Goal: Task Accomplishment & Management: Complete application form

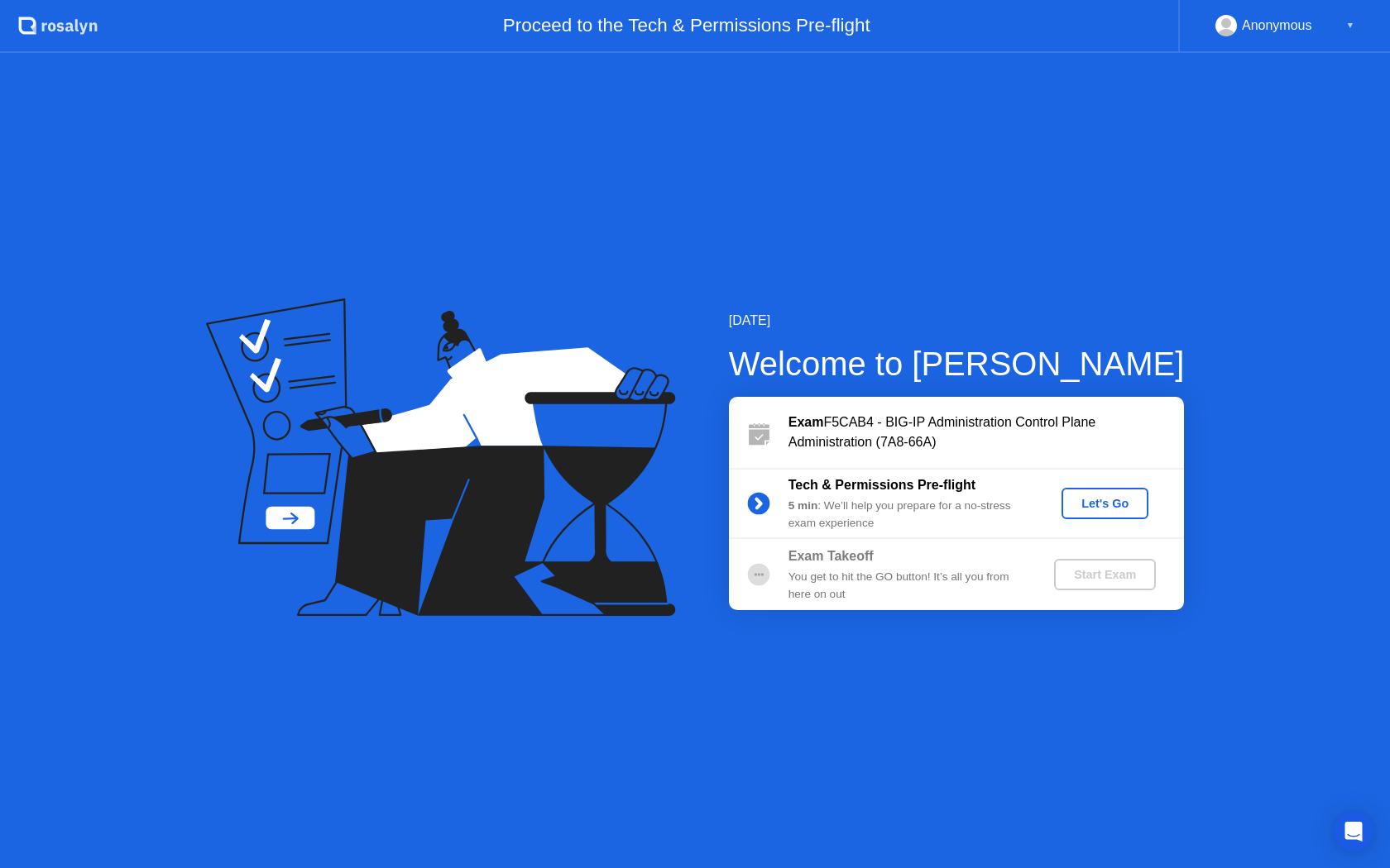
click at [908, 440] on div "Exam F5CAB4 - BIG-IP Administration Control Plane Administration (7A8-66A)" at bounding box center [986, 432] width 395 height 39
click at [896, 489] on b "Tech & Permissions Pre-flight" at bounding box center [881, 484] width 187 height 14
click at [760, 509] on circle at bounding box center [758, 504] width 22 height 22
click at [1110, 510] on div "Let's Go" at bounding box center [1104, 503] width 73 height 13
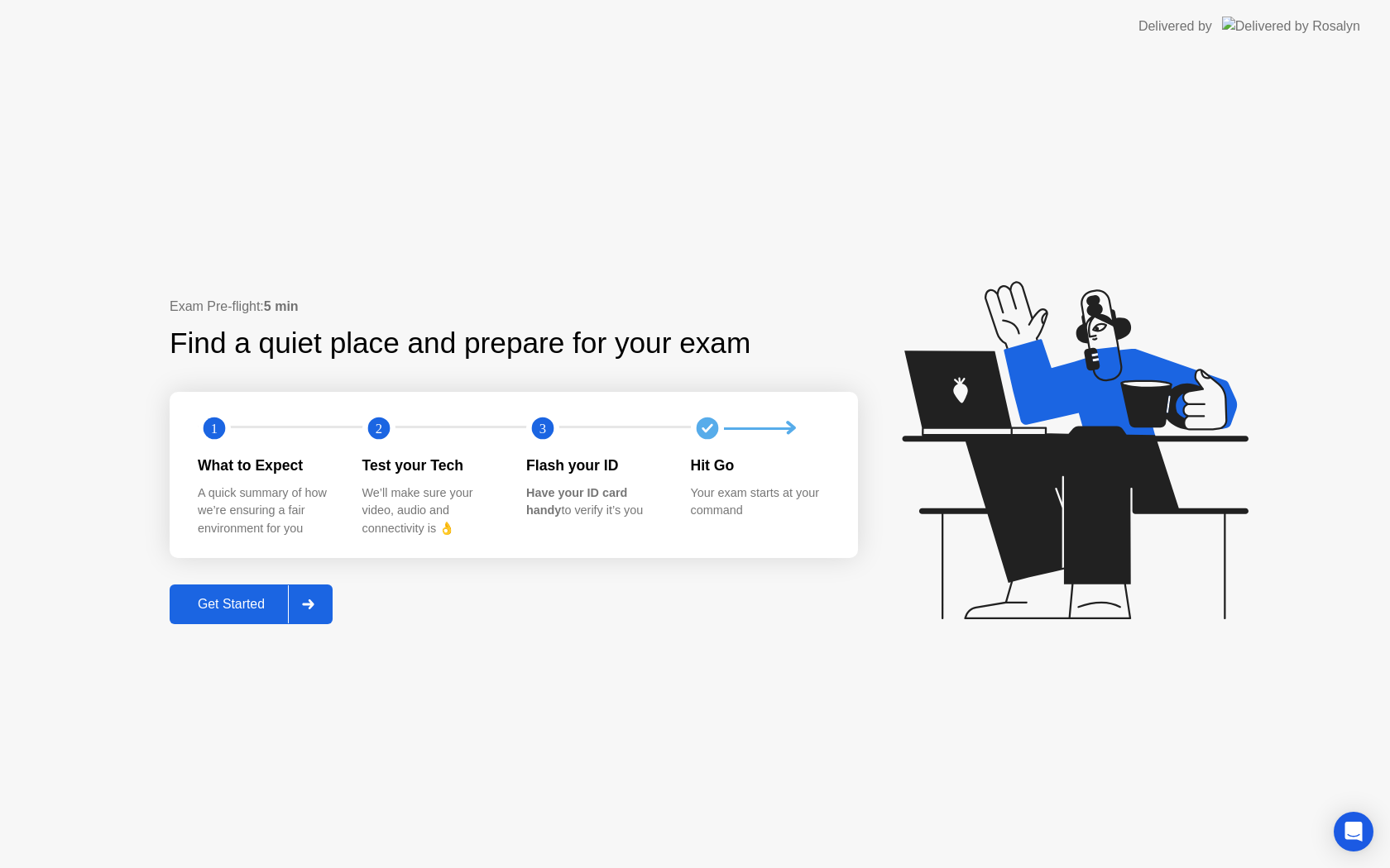
click at [275, 604] on div "Get Started" at bounding box center [232, 605] width 113 height 15
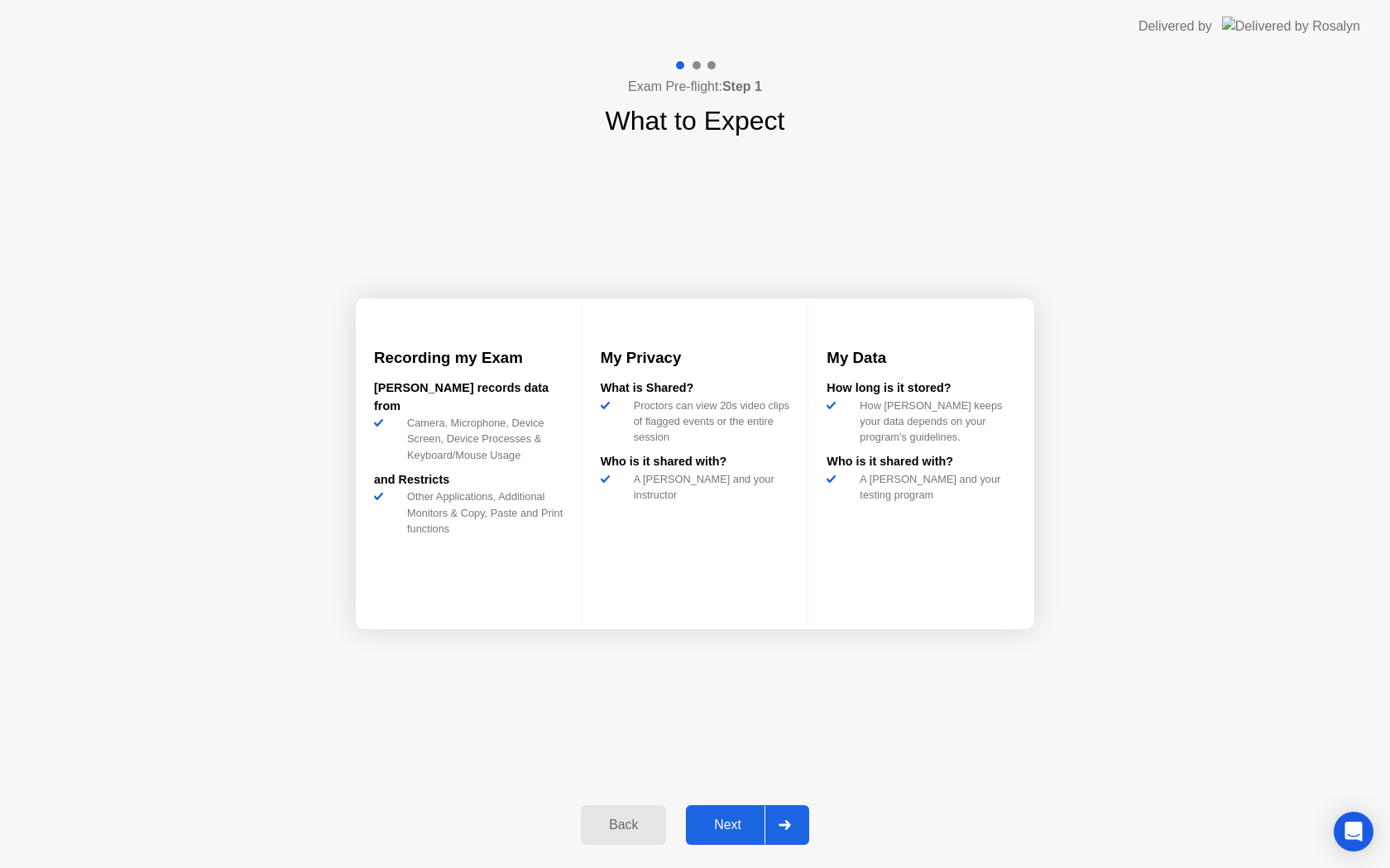
click at [761, 825] on div "Next" at bounding box center [727, 825] width 73 height 15
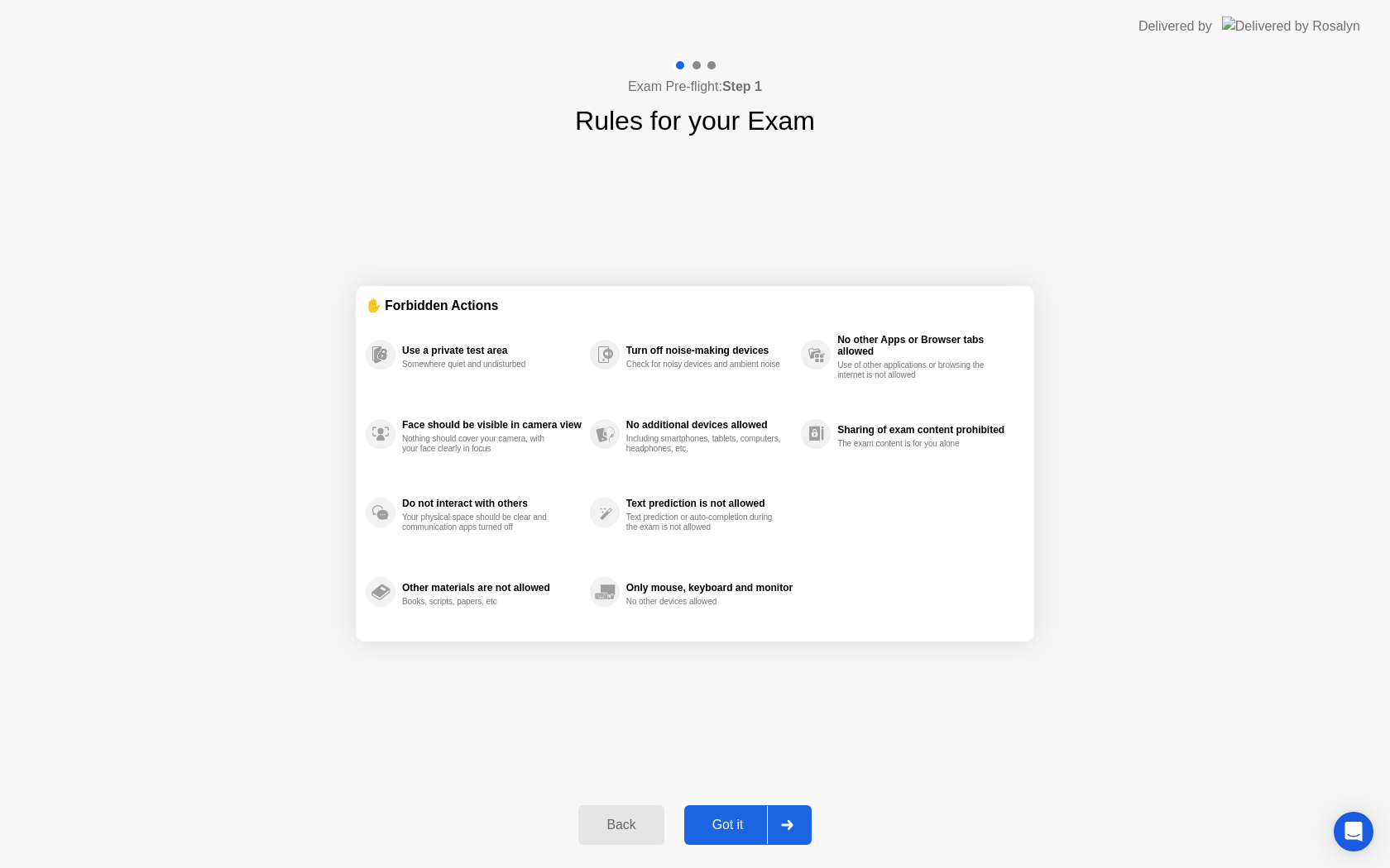
click at [792, 825] on icon at bounding box center [786, 825] width 12 height 10
select select "Available cameras"
select select "Available speakers"
select select "Available microphones"
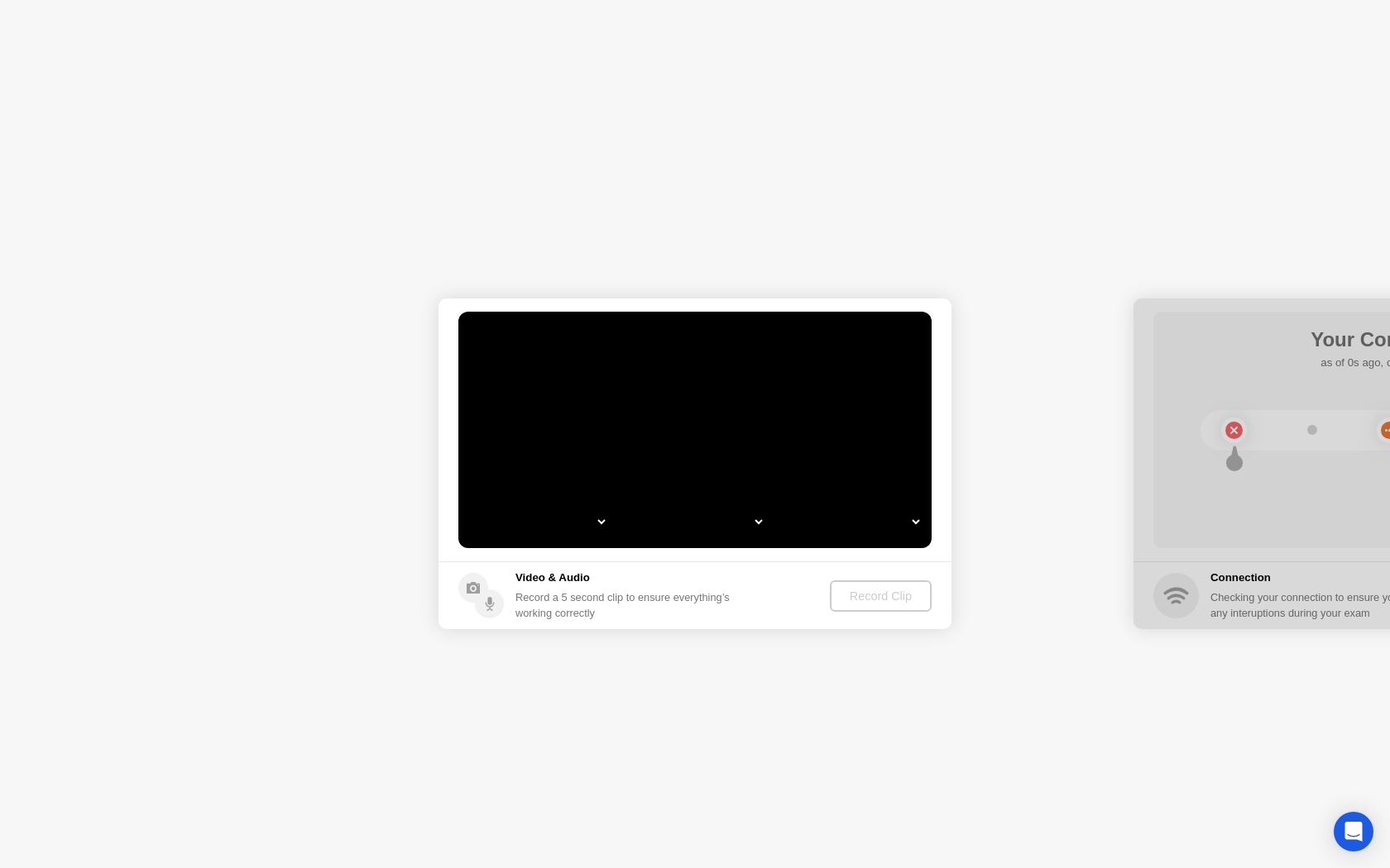
select select "**********"
select select "*******"
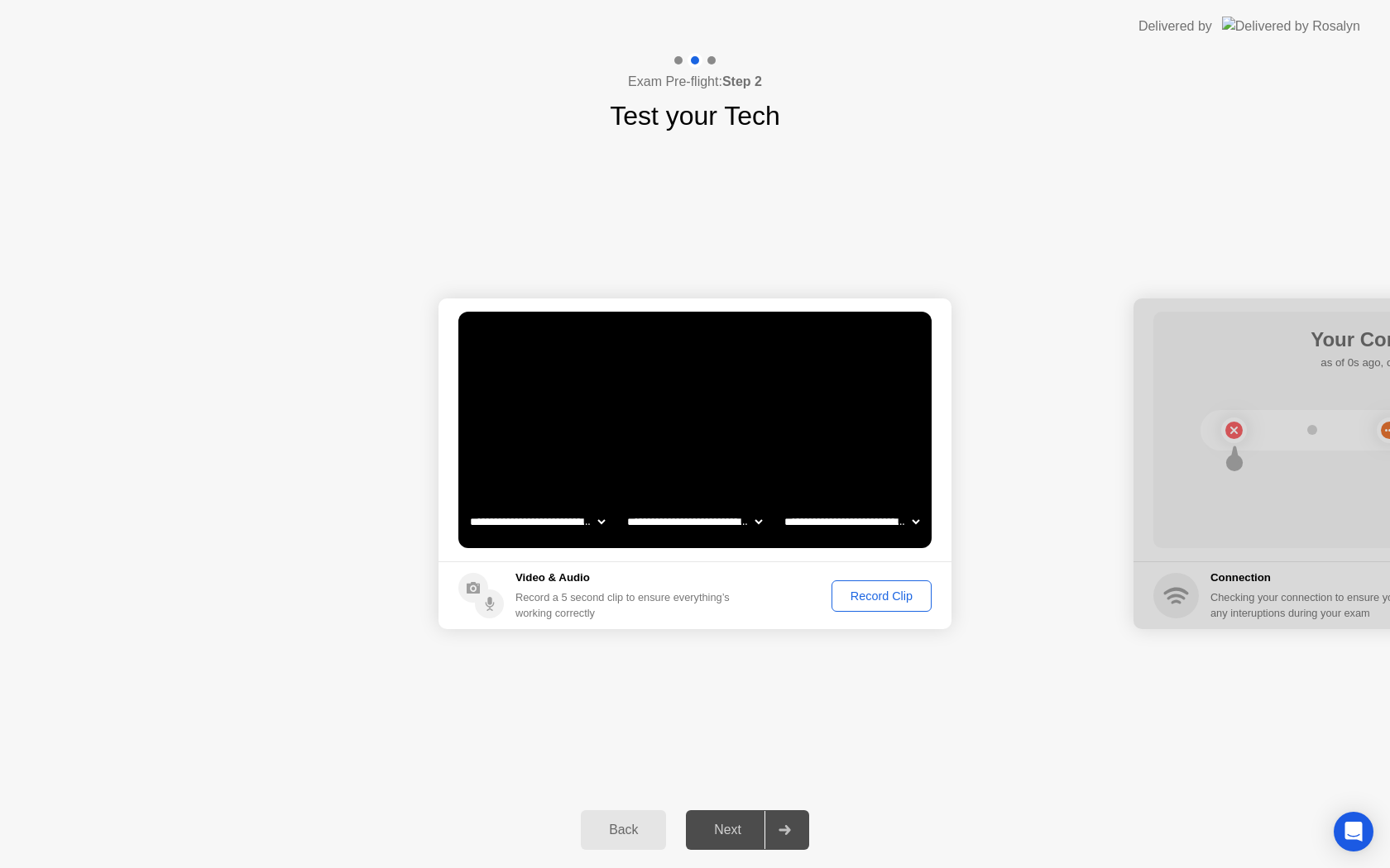
click at [883, 599] on div "Record Clip" at bounding box center [881, 595] width 89 height 13
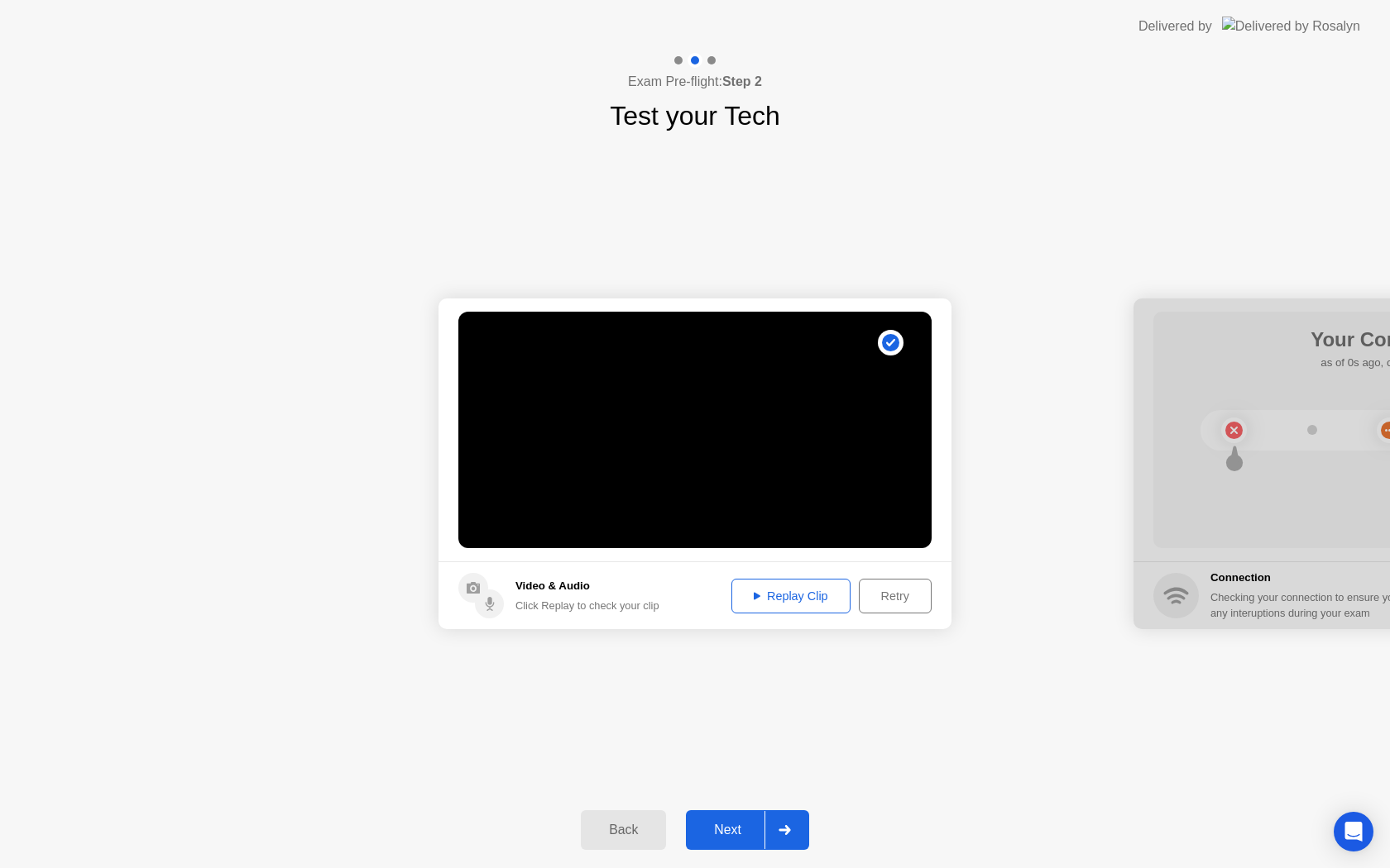
click at [817, 596] on div "Replay Clip" at bounding box center [791, 595] width 108 height 13
drag, startPoint x: 1212, startPoint y: 309, endPoint x: 1082, endPoint y: 331, distance: 131.8
drag, startPoint x: 1223, startPoint y: 370, endPoint x: 1104, endPoint y: 392, distance: 121.0
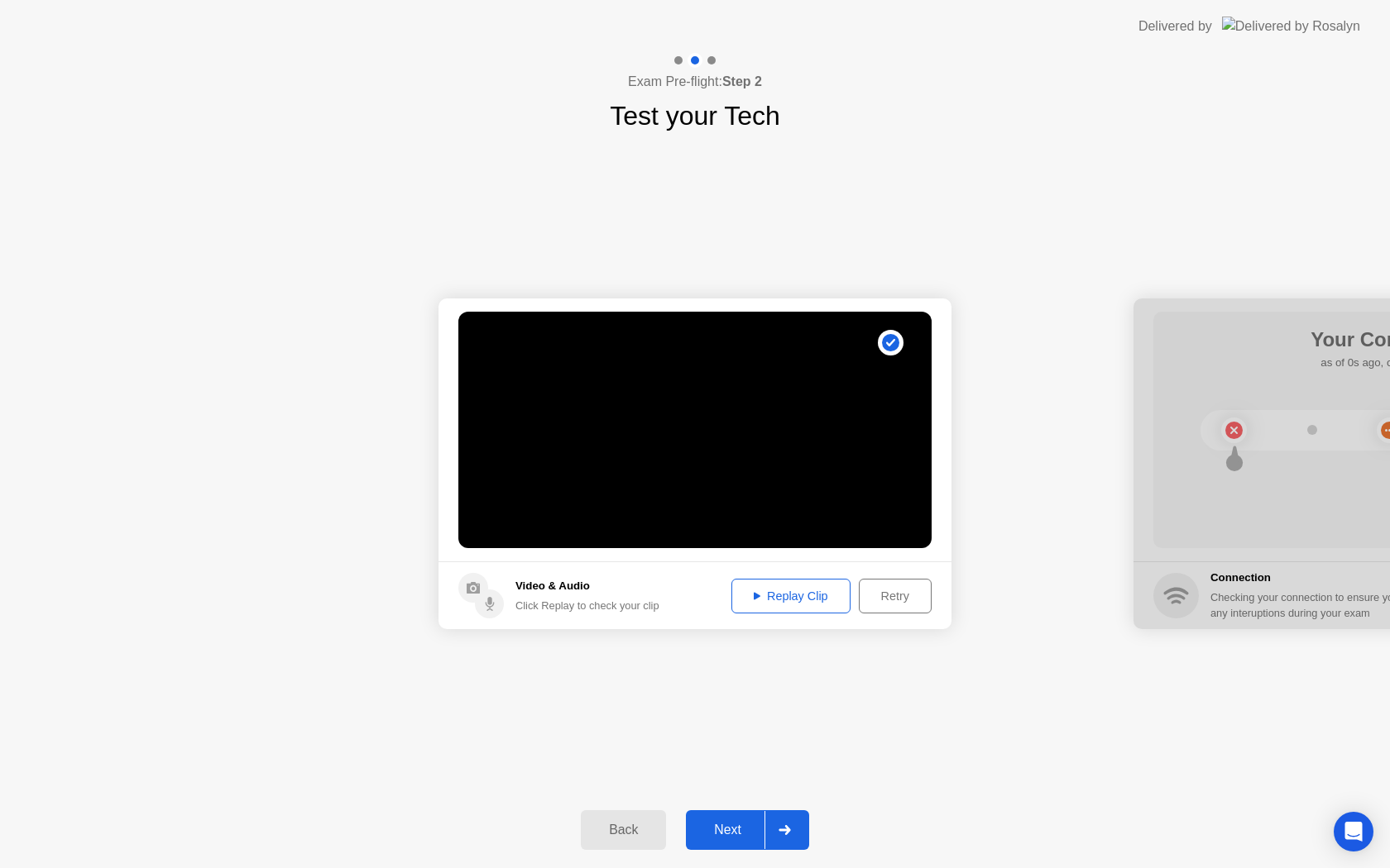
click at [735, 836] on div "Next" at bounding box center [727, 830] width 73 height 15
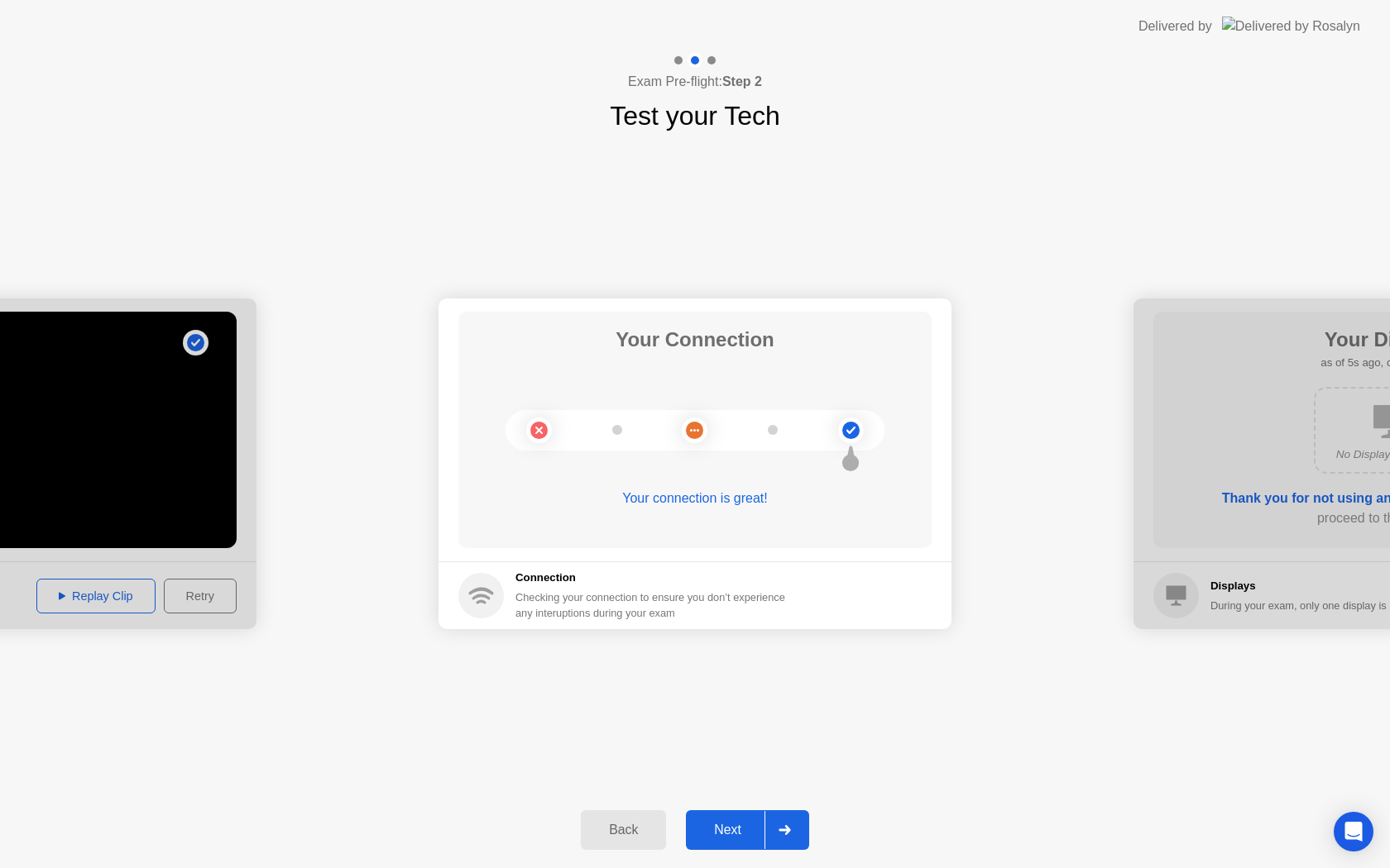
click at [753, 834] on div "Next" at bounding box center [727, 830] width 73 height 15
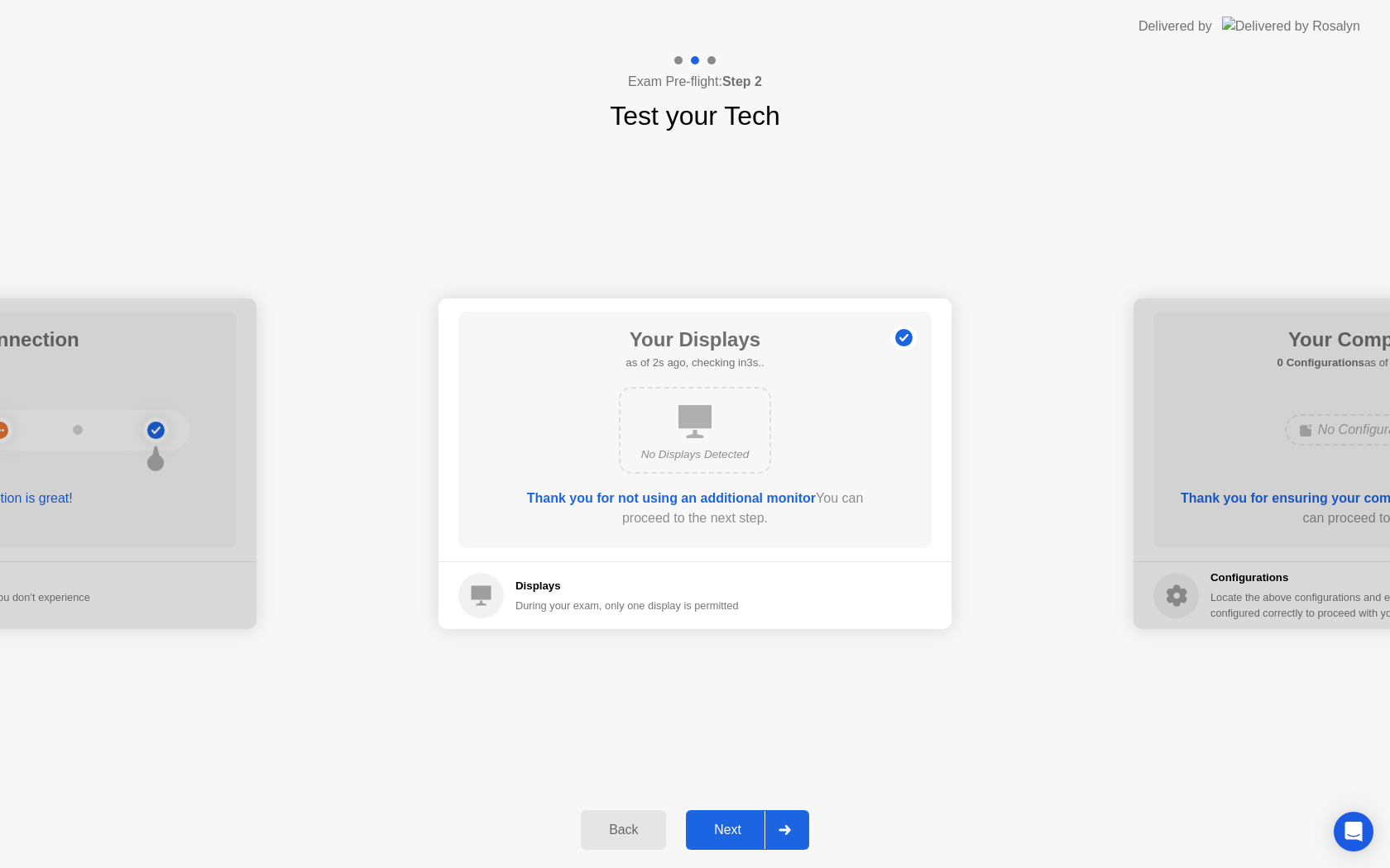
click at [753, 834] on div "Next" at bounding box center [727, 830] width 73 height 15
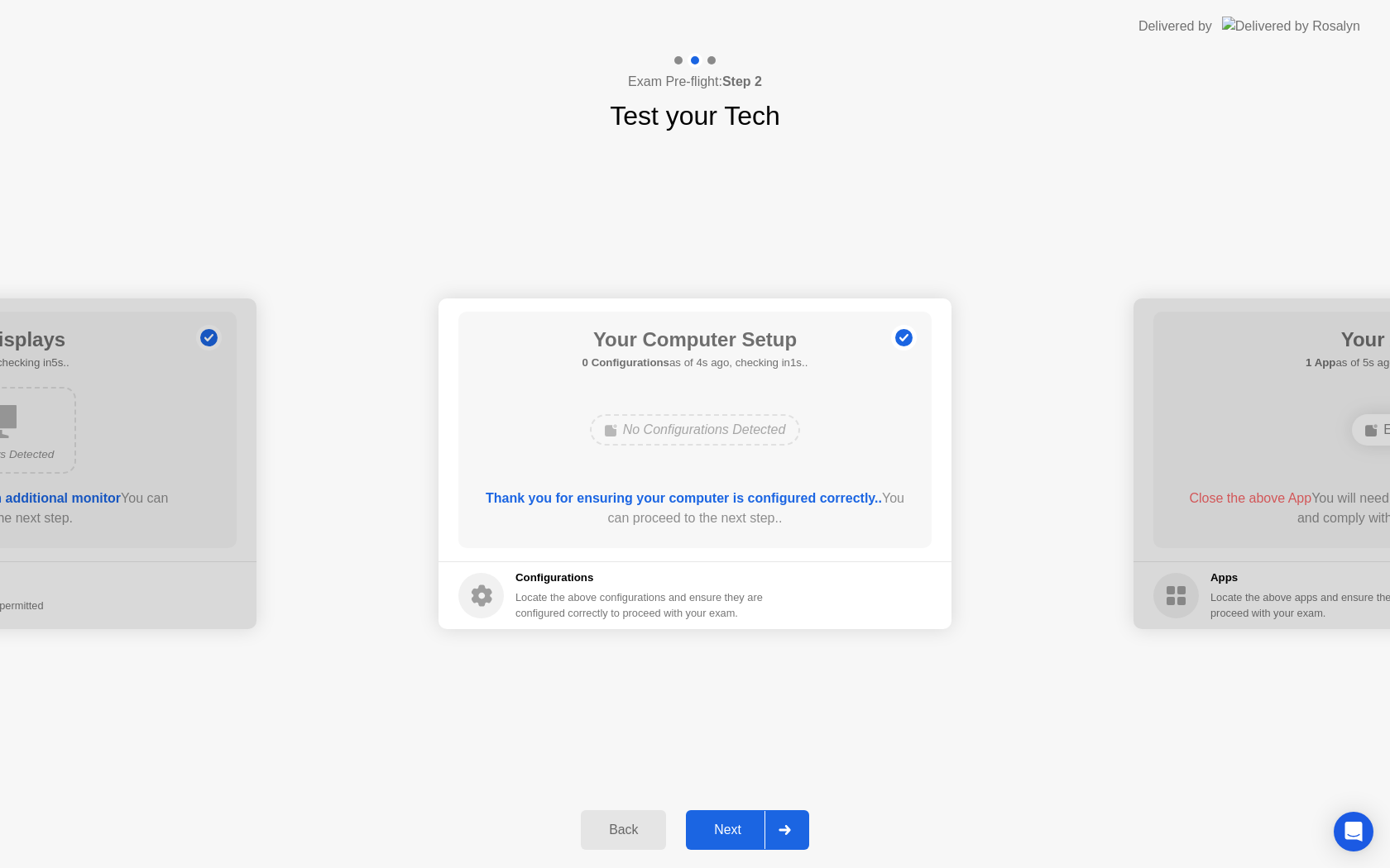
click at [753, 834] on div "Next" at bounding box center [727, 830] width 73 height 15
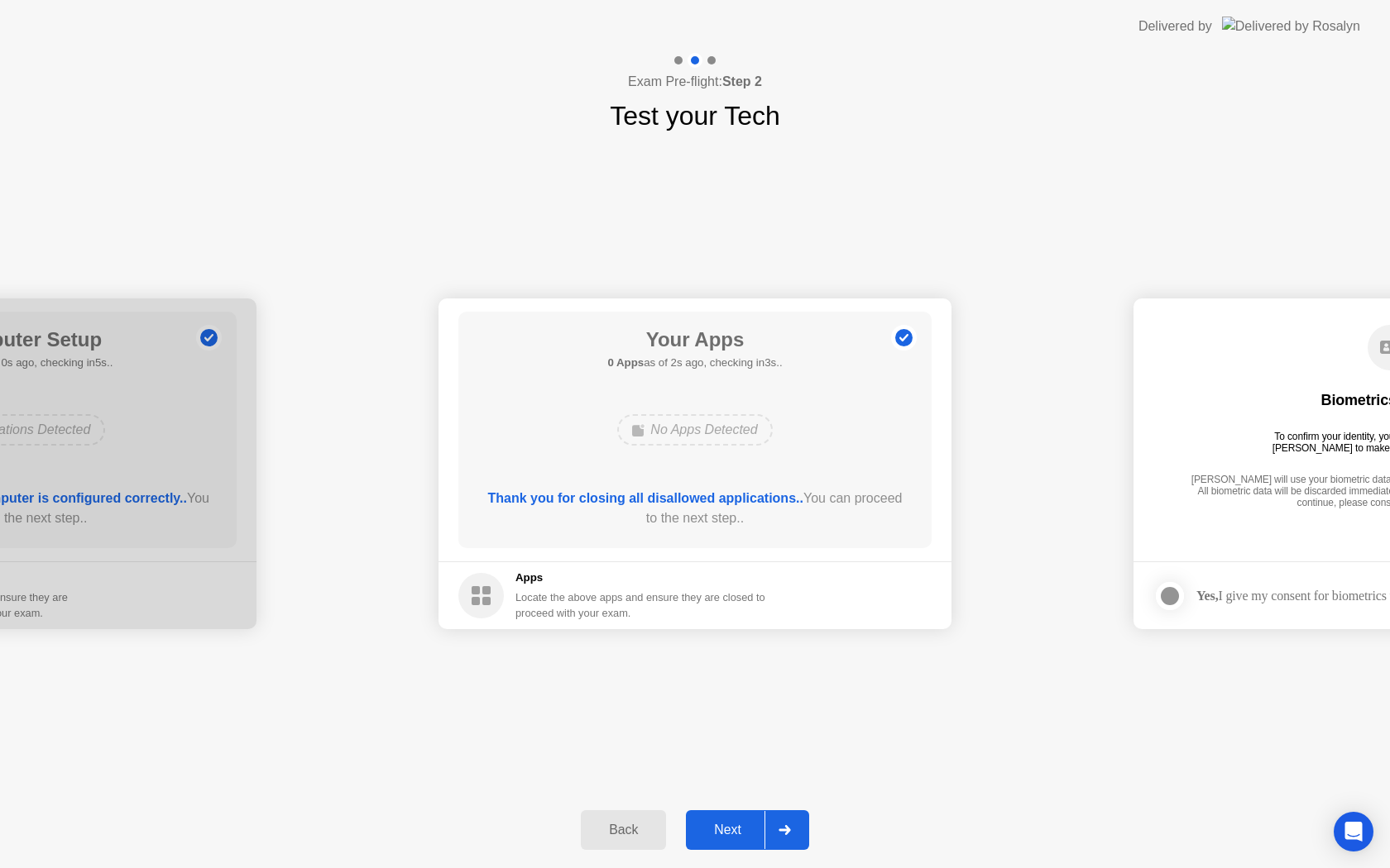
click at [753, 827] on div "Next" at bounding box center [727, 830] width 73 height 15
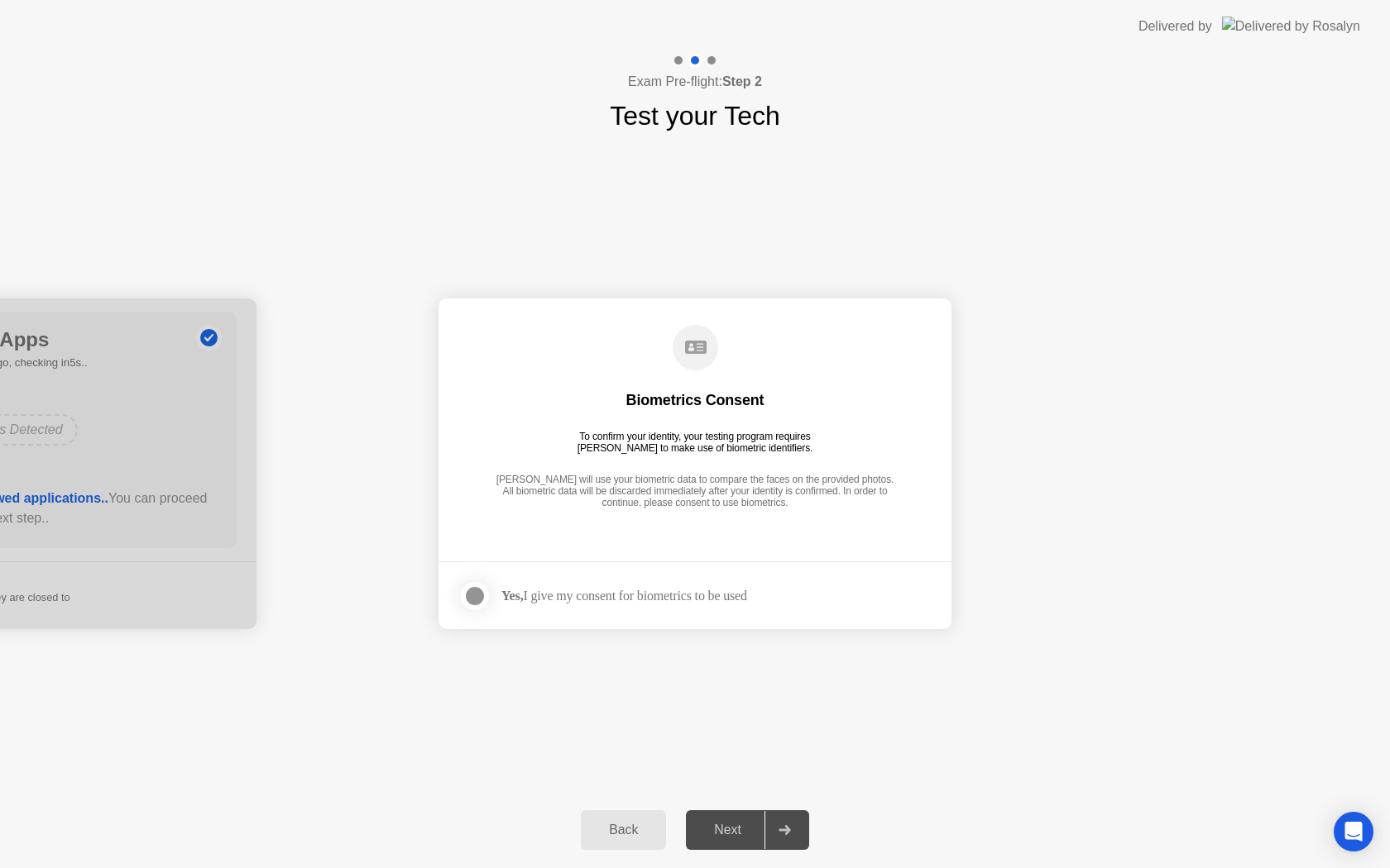
click at [471, 600] on div at bounding box center [475, 596] width 20 height 20
click at [758, 824] on div "Next" at bounding box center [727, 830] width 73 height 15
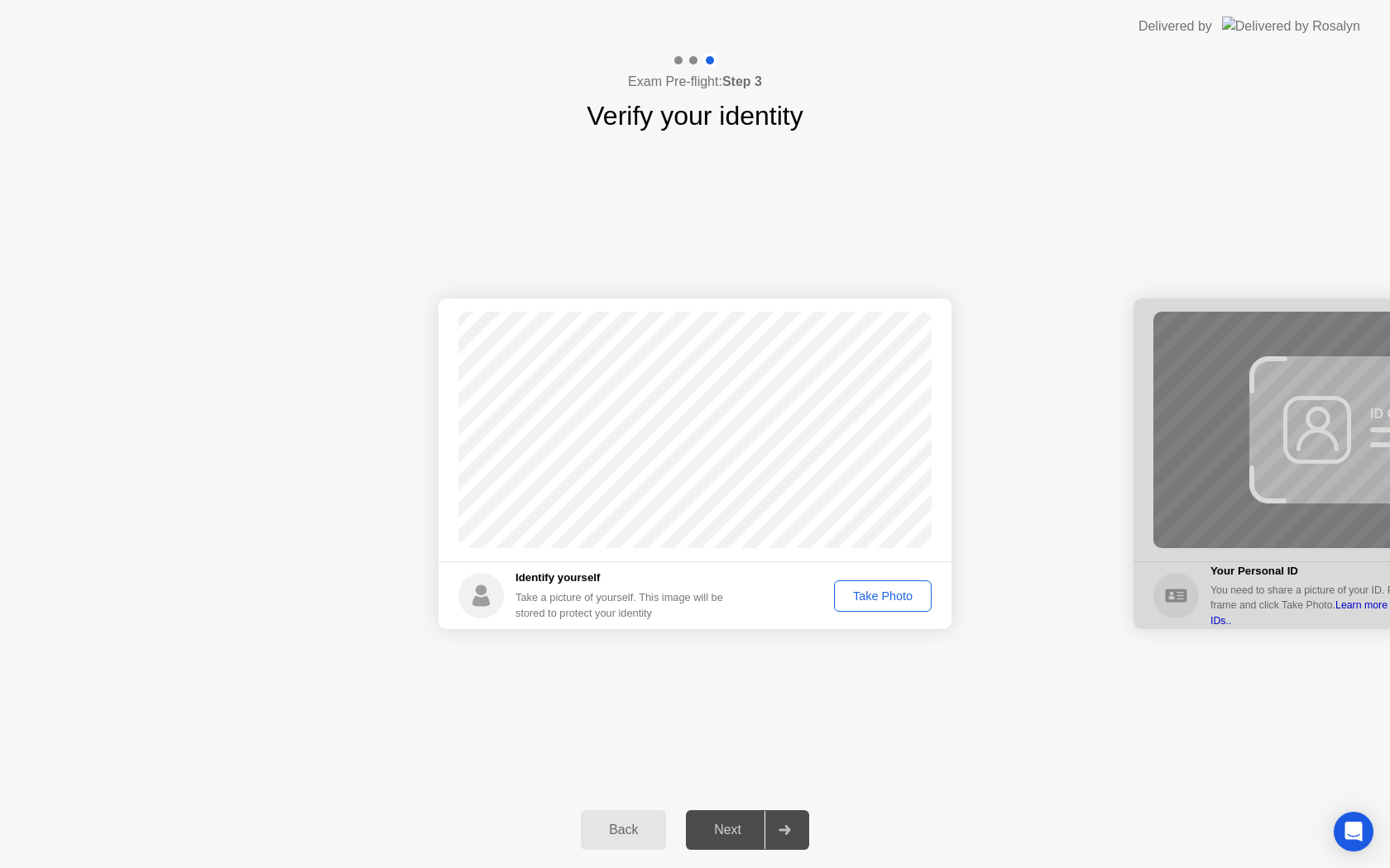
click at [889, 599] on div "Take Photo" at bounding box center [882, 595] width 86 height 13
click at [759, 836] on div "Next" at bounding box center [727, 830] width 73 height 15
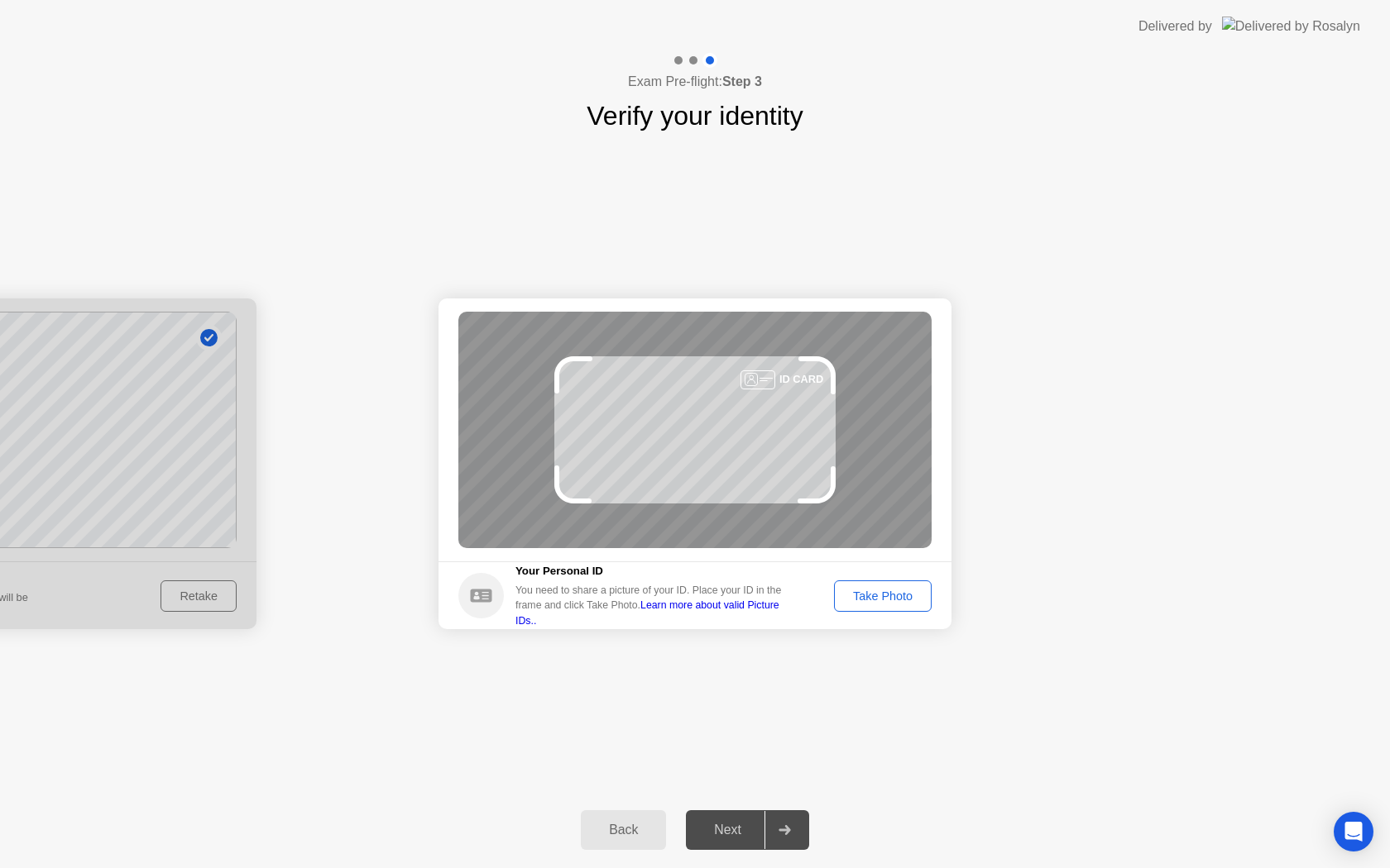
click at [871, 590] on div "Take Photo" at bounding box center [882, 595] width 86 height 13
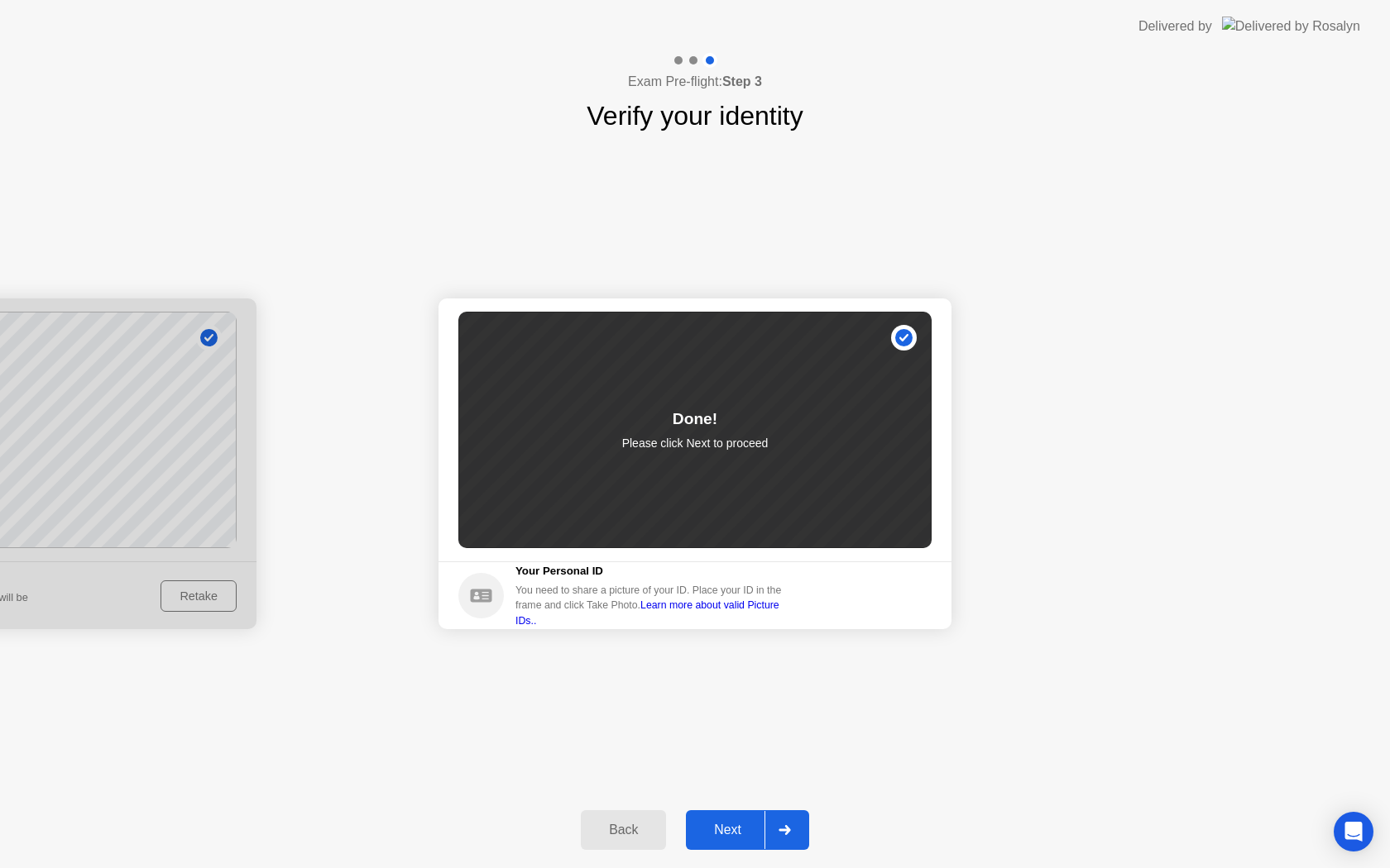
click at [737, 827] on div "Next" at bounding box center [727, 830] width 73 height 15
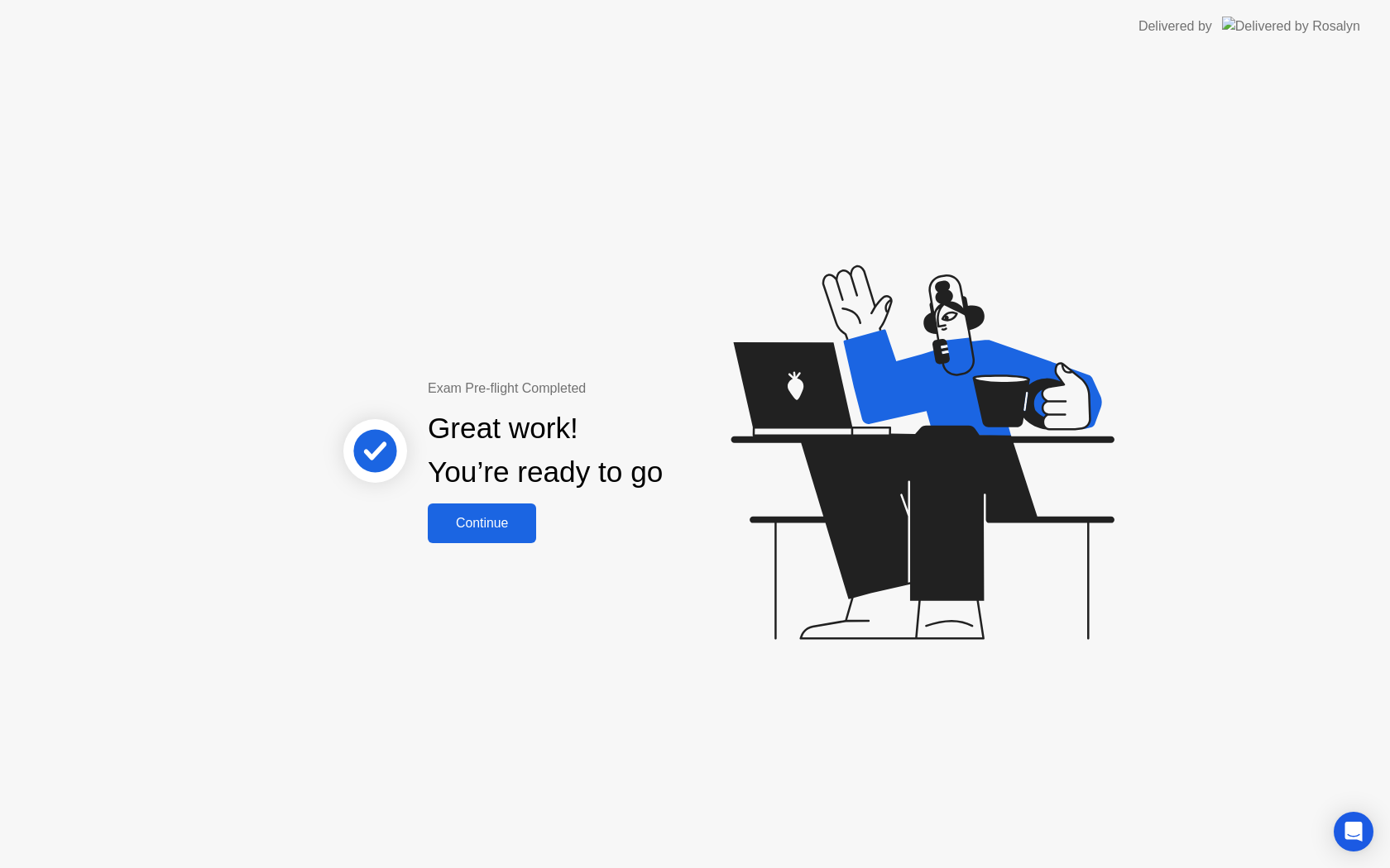
click at [495, 530] on div "Continue" at bounding box center [482, 523] width 99 height 15
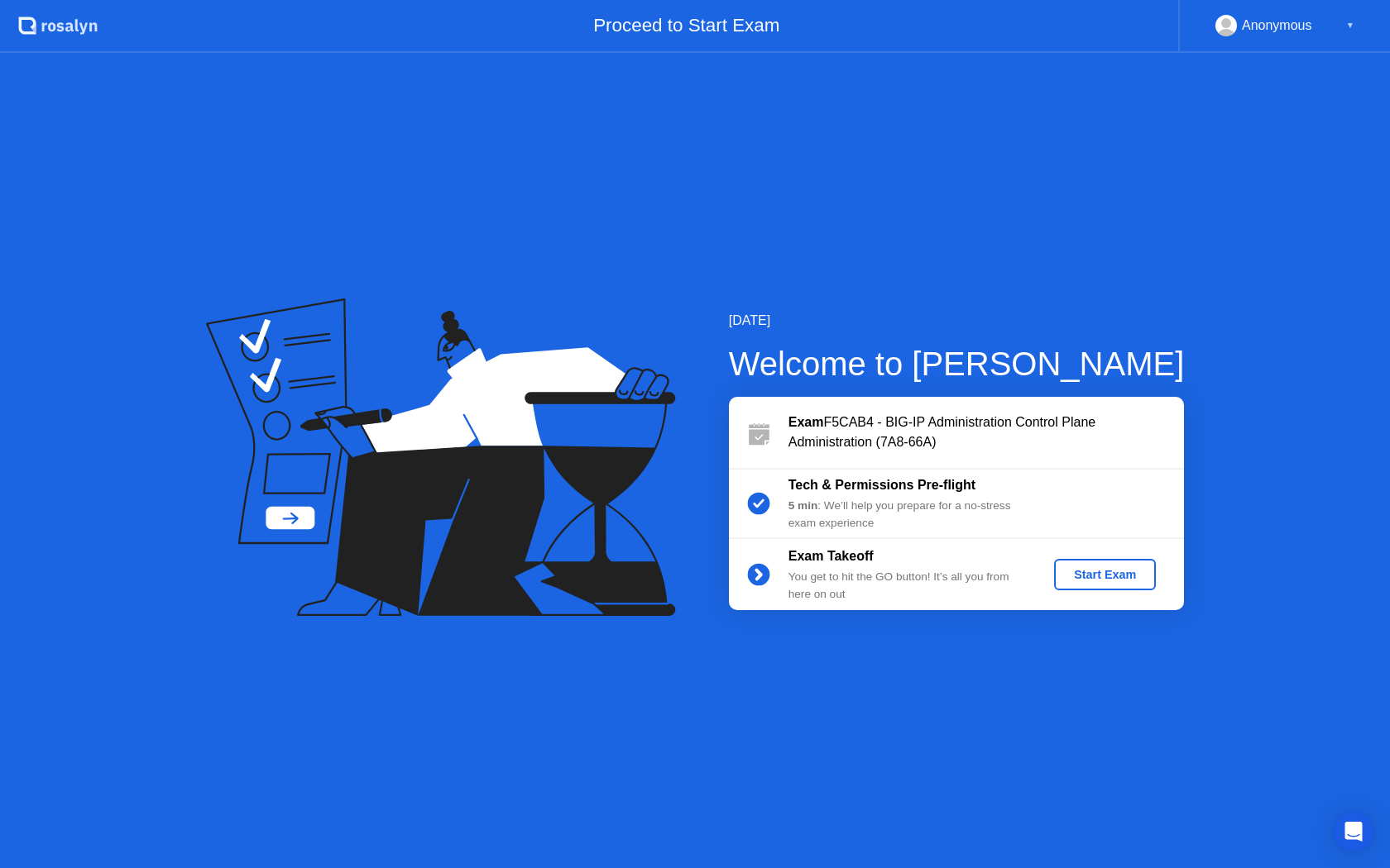
click at [1105, 574] on div "Start Exam" at bounding box center [1104, 574] width 89 height 13
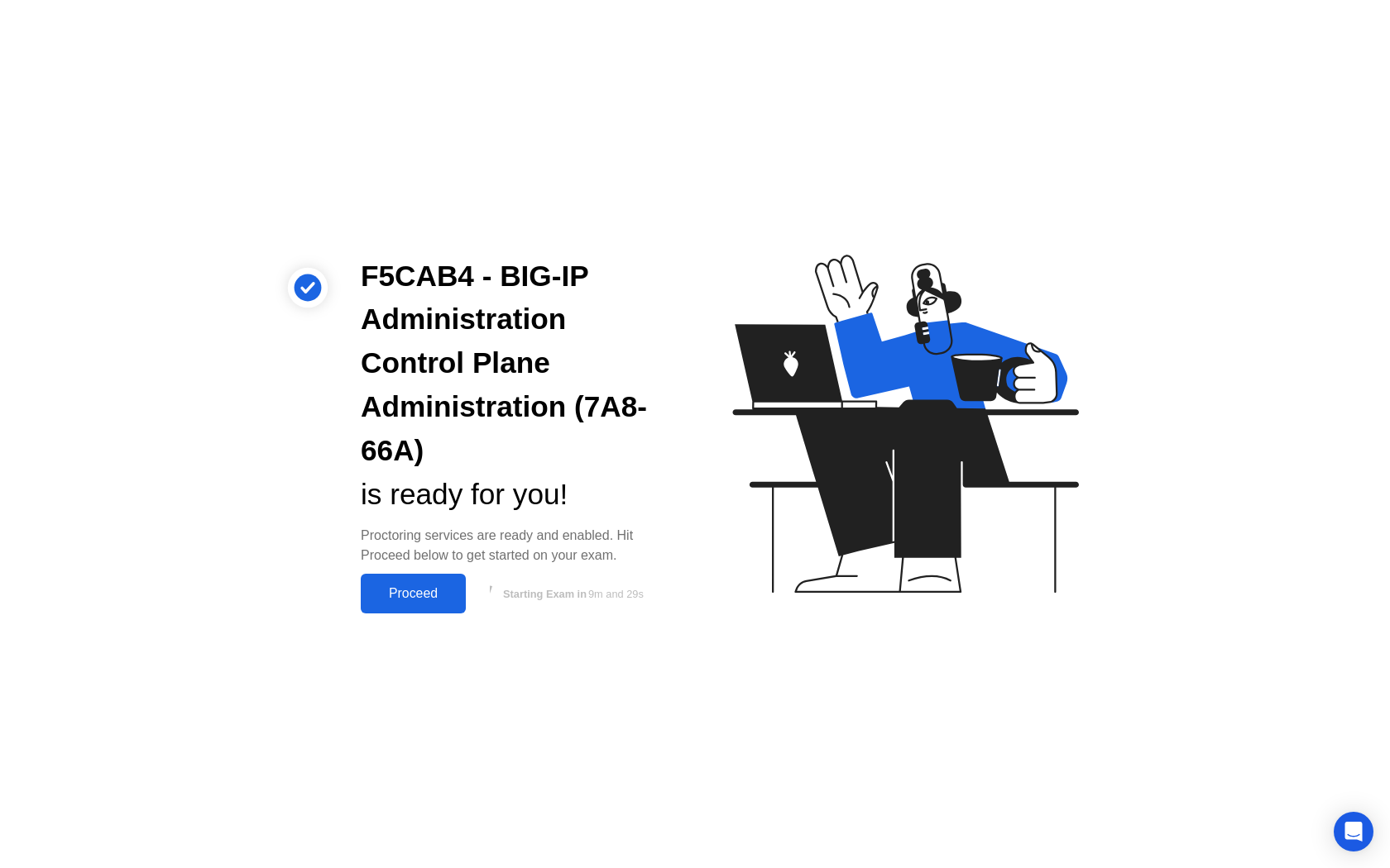
click at [428, 595] on div "Proceed" at bounding box center [414, 594] width 95 height 15
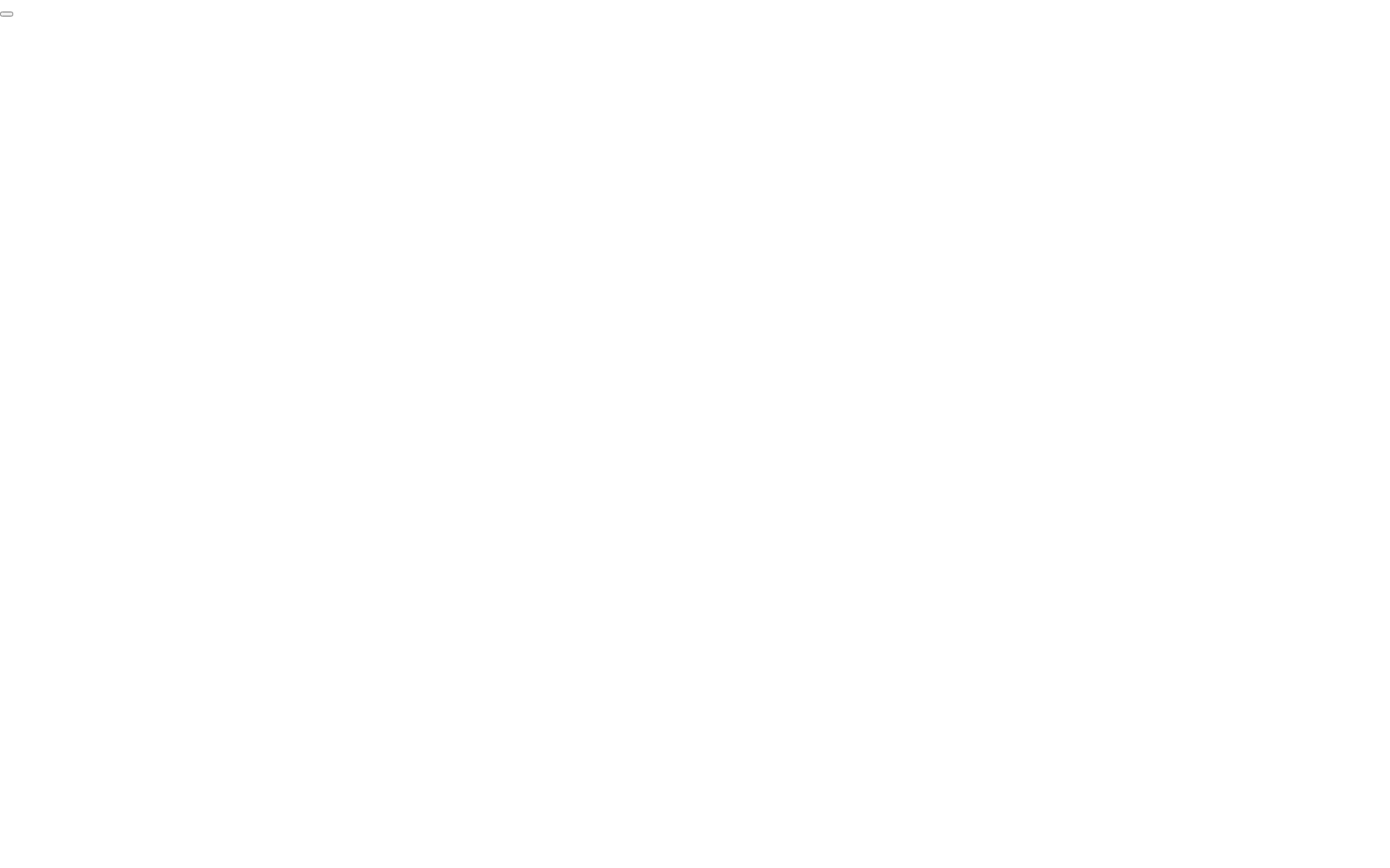
click div "End Proctoring Session"
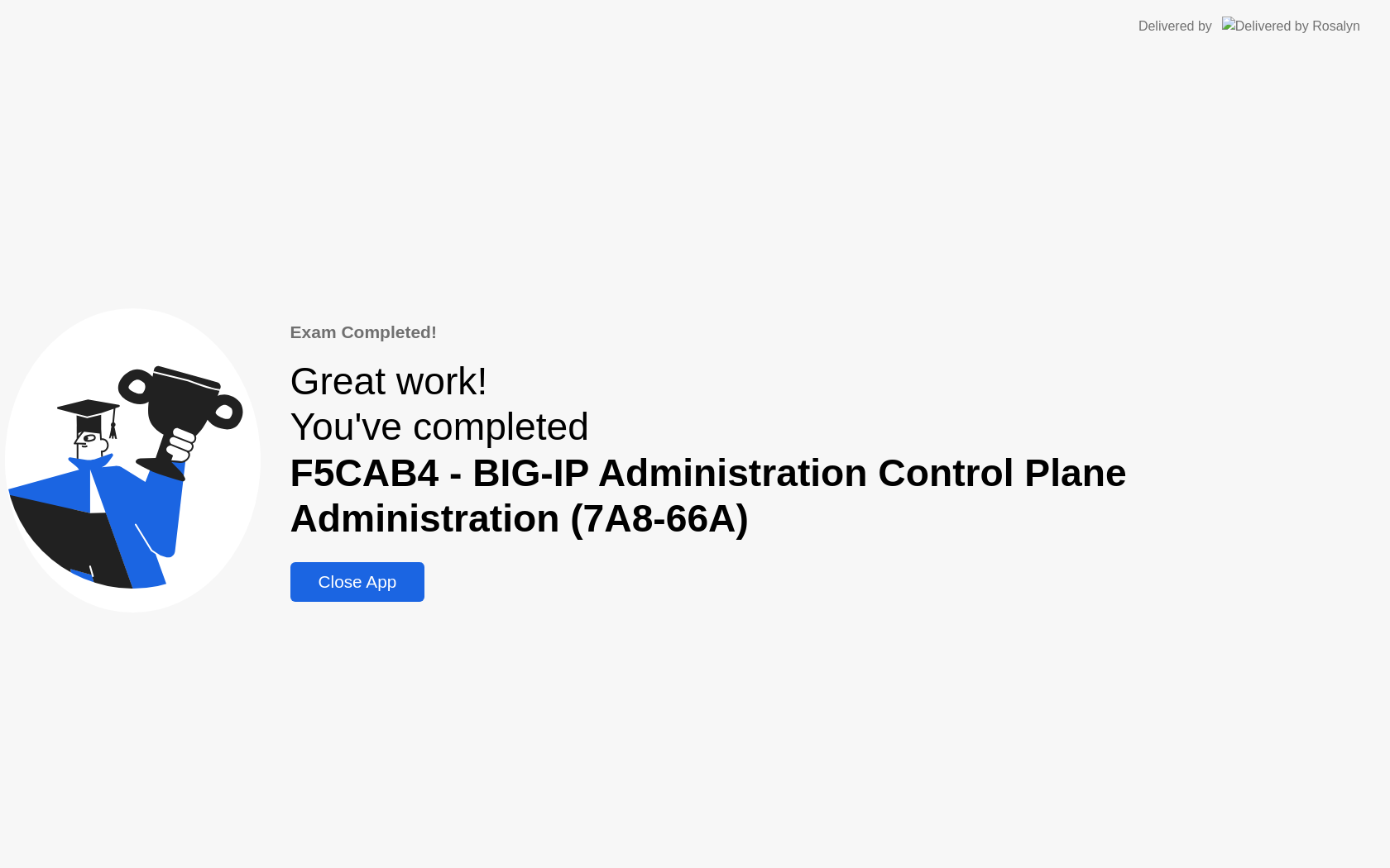
click at [376, 586] on div "Close App" at bounding box center [358, 582] width 124 height 20
